Goal: Task Accomplishment & Management: Manage account settings

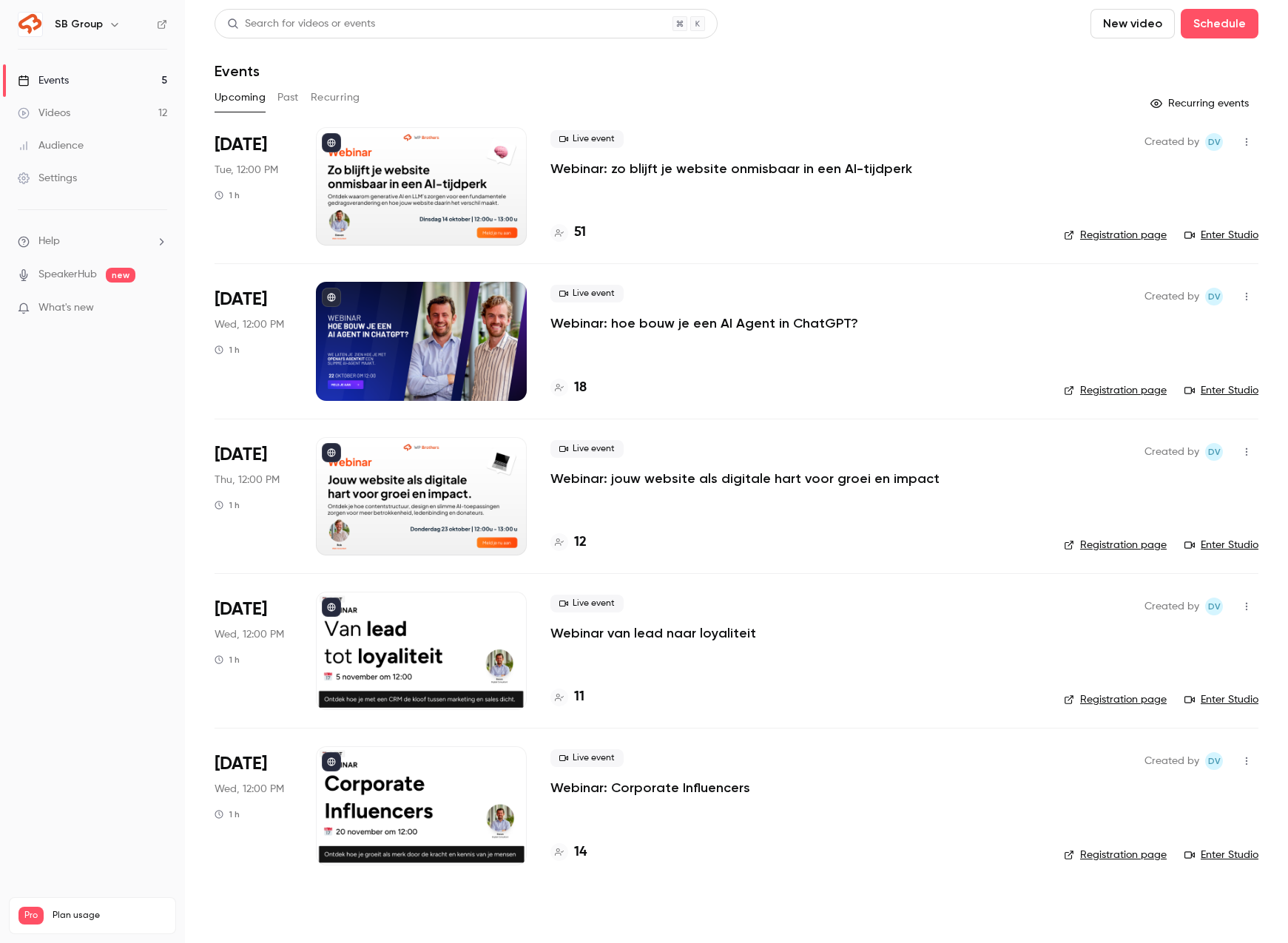
click at [630, 173] on p "Webinar: zo blijft je website onmisbaar in een AI-tijdperk" at bounding box center [730, 169] width 362 height 18
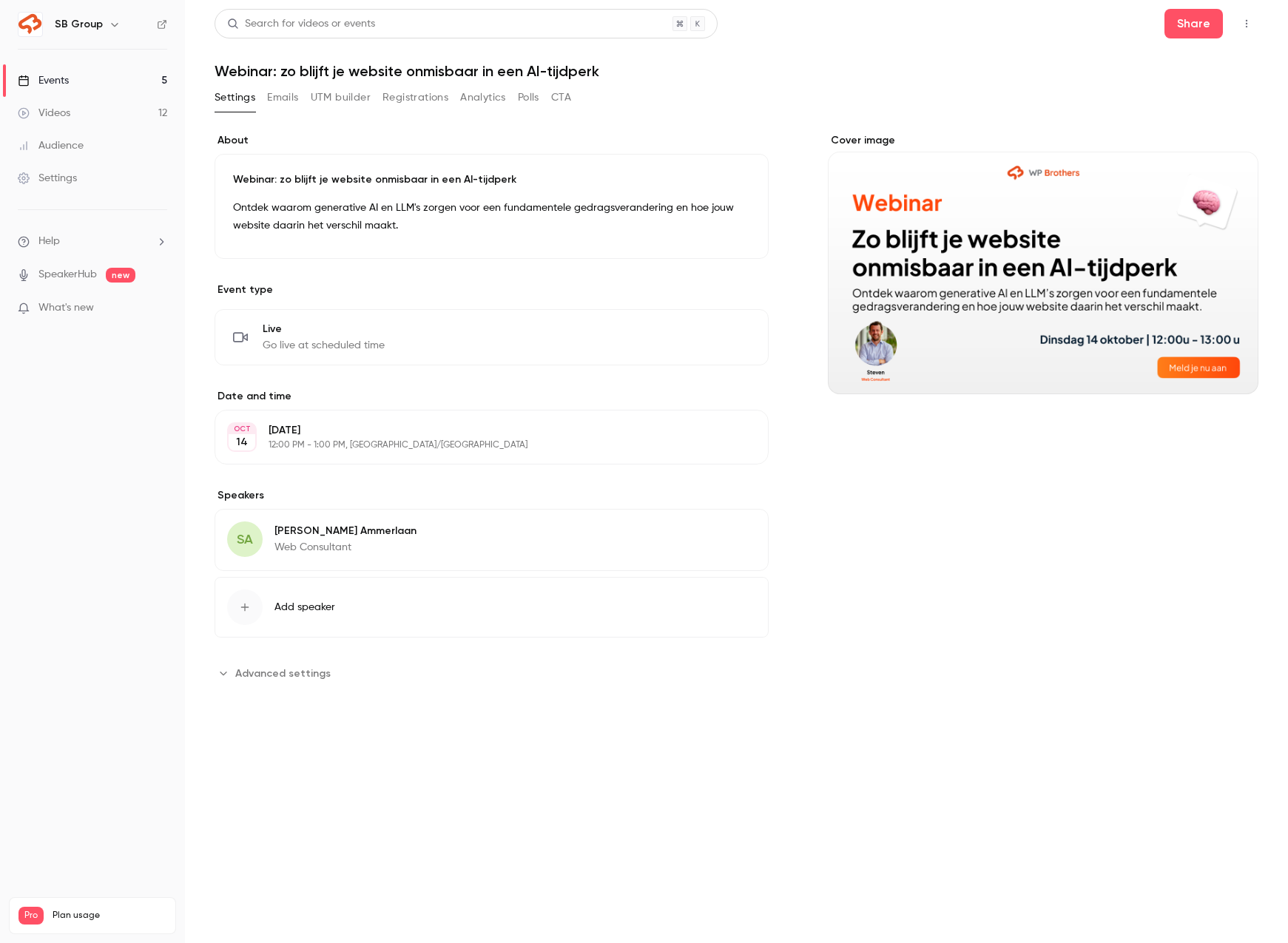
click at [403, 95] on button "Registrations" at bounding box center [415, 98] width 66 height 24
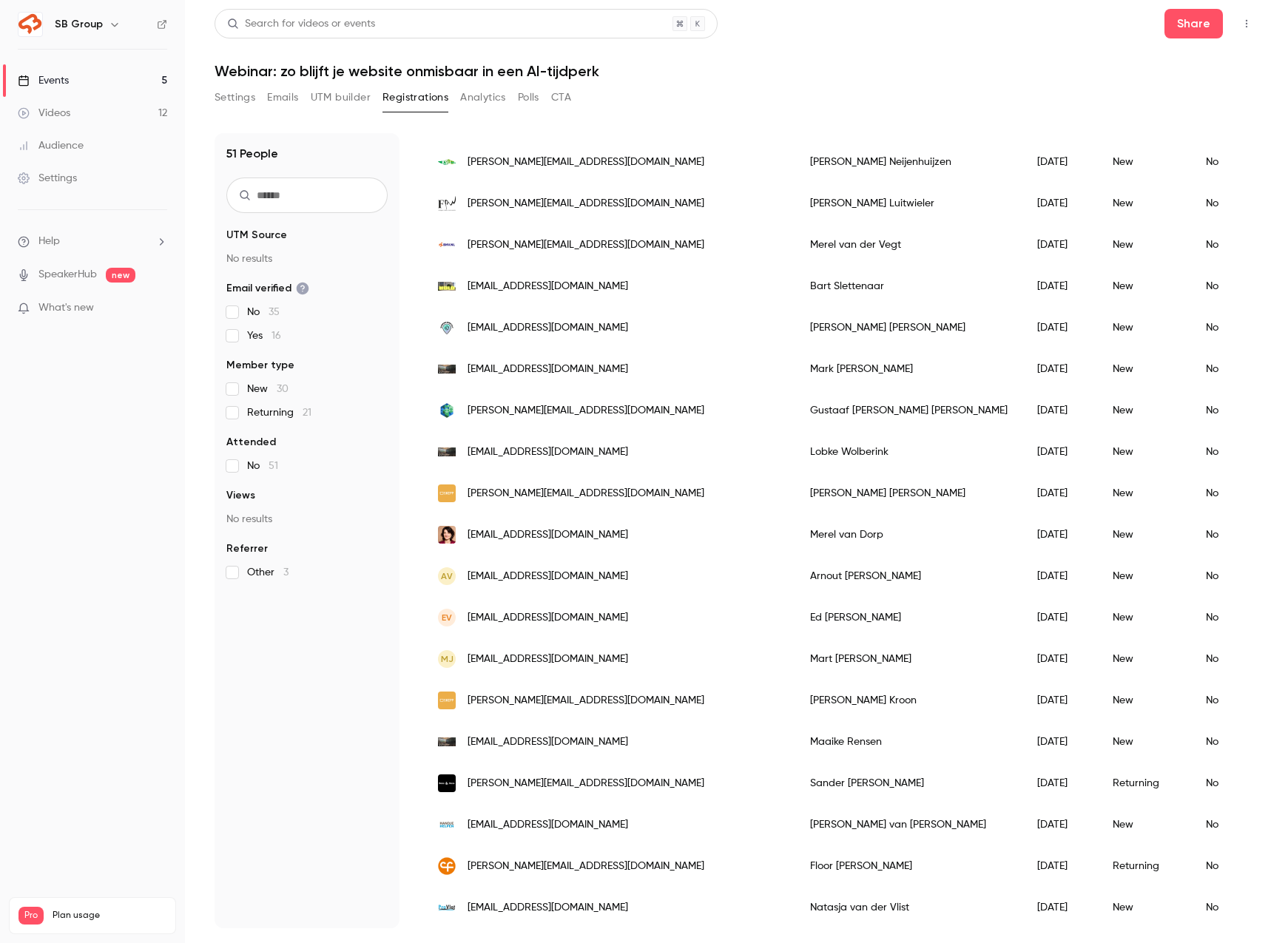
scroll to position [860, 0]
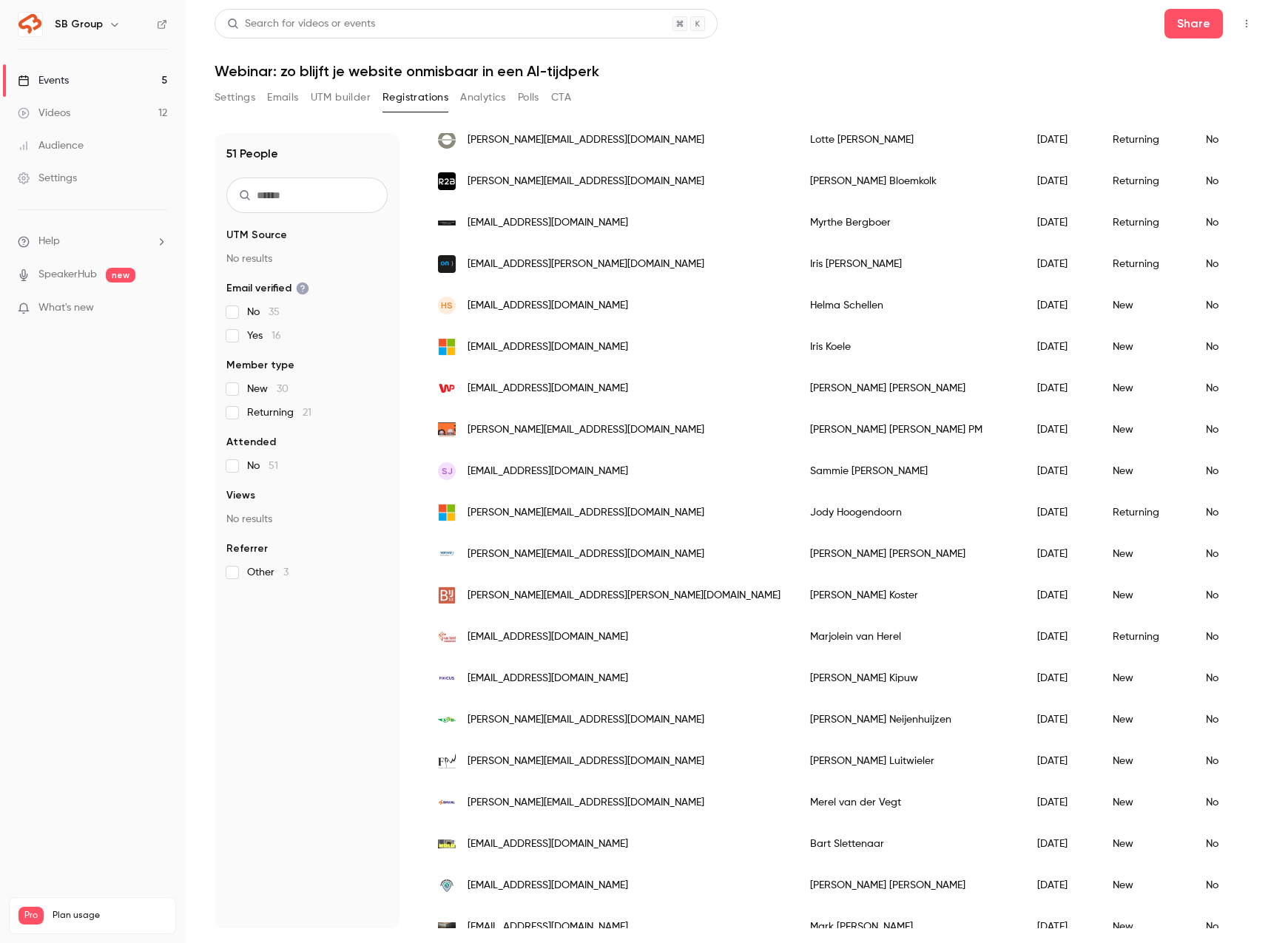
click at [127, 76] on link "Events 5" at bounding box center [92, 80] width 185 height 32
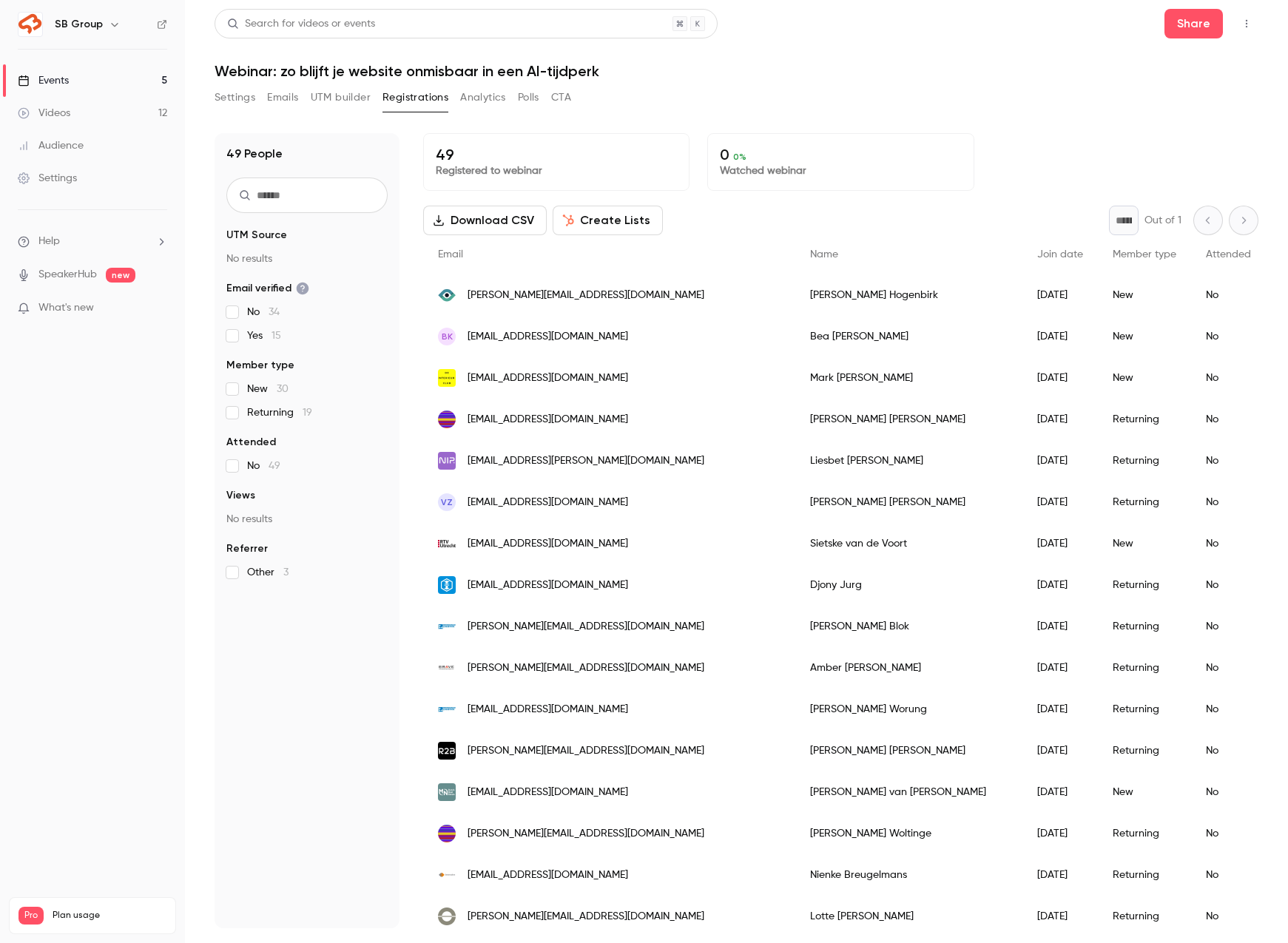
scroll to position [460, 0]
